Goal: Check status

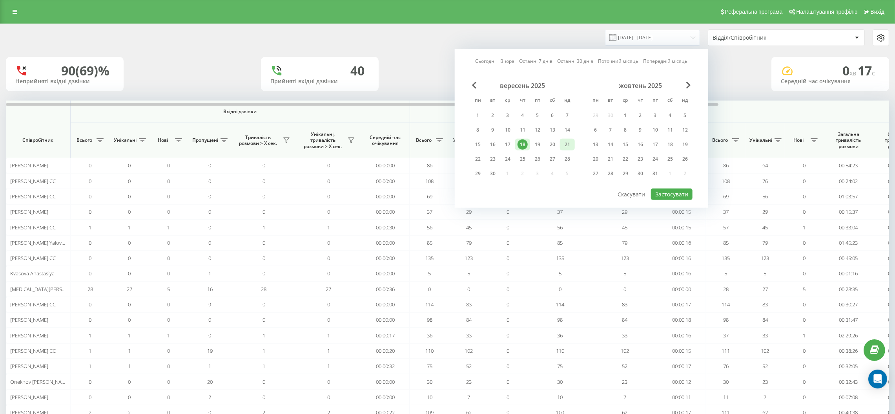
click at [566, 142] on div "21" at bounding box center [567, 144] width 10 height 10
click at [657, 192] on button "Застосувати" at bounding box center [672, 193] width 42 height 11
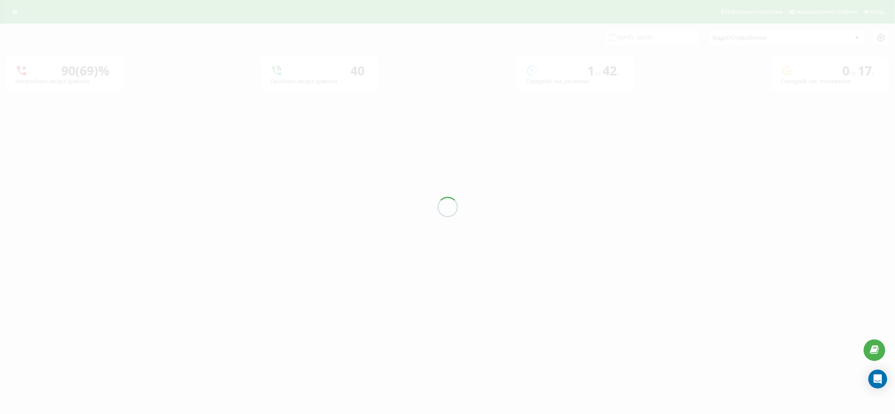
type input "21.09.2025 - 21.09.2025"
